Goal: Information Seeking & Learning: Learn about a topic

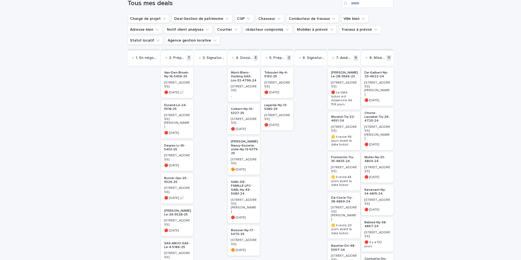
scroll to position [80, 0]
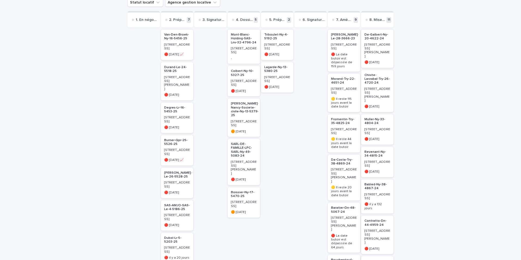
click at [338, 77] on p "Morand-Try-22-4651-24" at bounding box center [344, 81] width 26 height 8
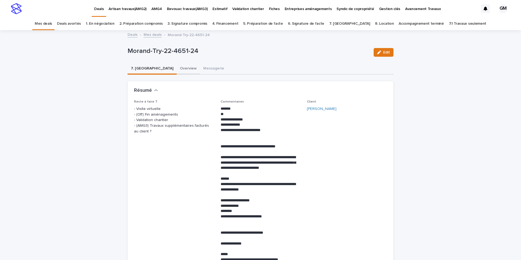
click at [177, 71] on button "Overview" at bounding box center [188, 68] width 23 height 11
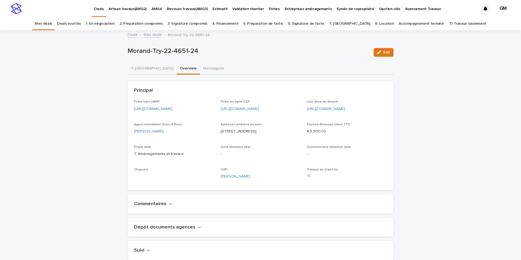
click at [169, 108] on link "https://app.bevouac.com/fiche/recPQ4naXMiRMAaLf" at bounding box center [153, 109] width 38 height 4
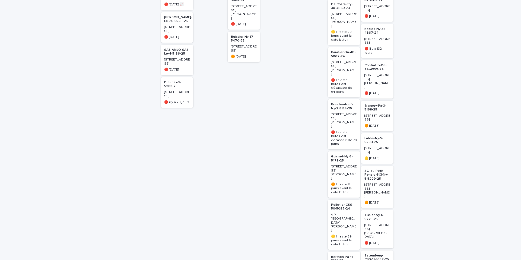
scroll to position [234, 0]
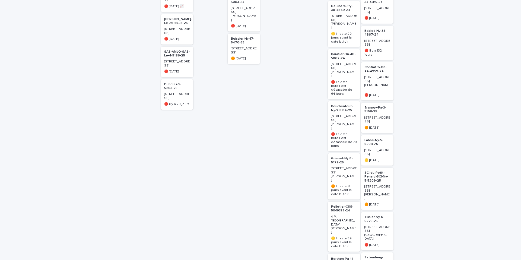
click at [334, 104] on p "Bouchentouf-Ny-2-5154-25" at bounding box center [344, 108] width 26 height 8
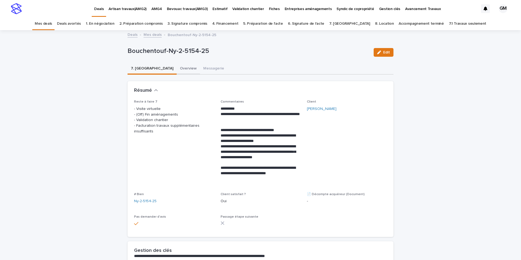
click at [177, 69] on button "Overview" at bounding box center [188, 68] width 23 height 11
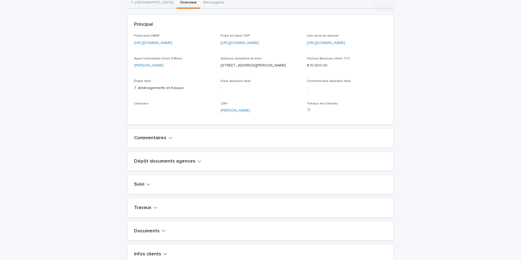
scroll to position [131, 0]
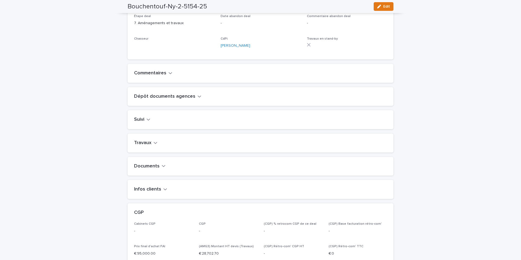
click at [150, 146] on h2 "Travaux" at bounding box center [142, 143] width 17 height 6
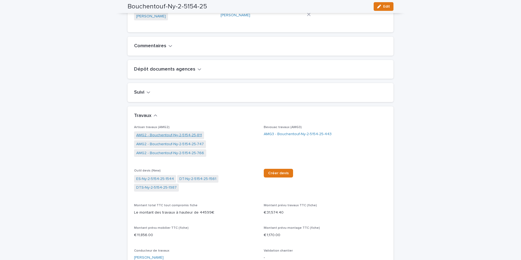
scroll to position [162, 0]
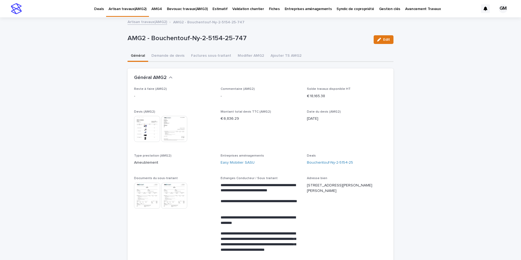
click at [153, 136] on img at bounding box center [147, 129] width 26 height 26
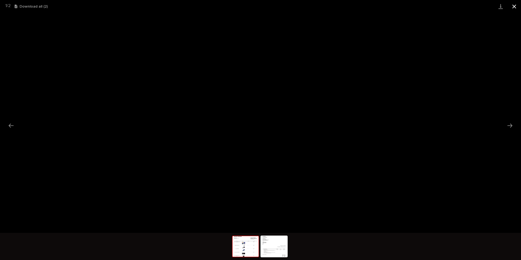
click at [516, 6] on button "Close gallery" at bounding box center [514, 6] width 14 height 13
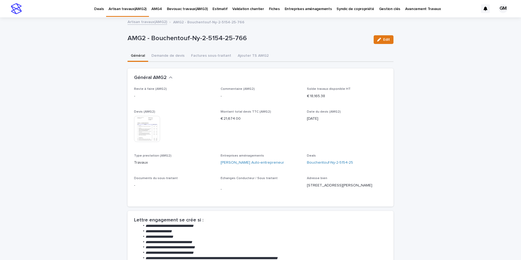
click at [149, 131] on img at bounding box center [147, 129] width 26 height 26
